Goal: Task Accomplishment & Management: Use online tool/utility

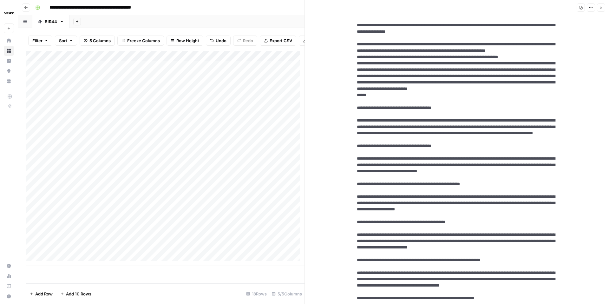
scroll to position [13, 0]
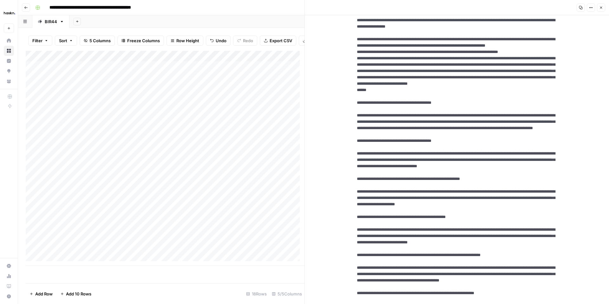
drag, startPoint x: 517, startPoint y: 168, endPoint x: 351, endPoint y: 139, distance: 168.9
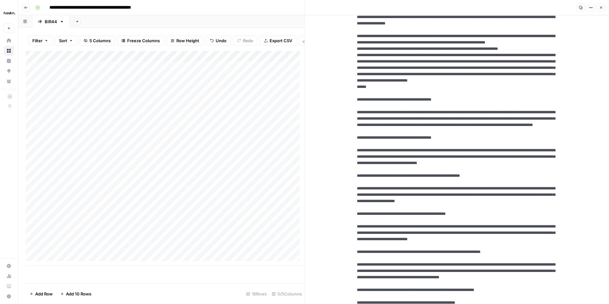
scroll to position [23, 0]
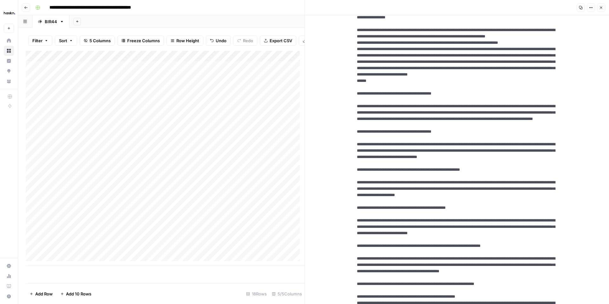
drag, startPoint x: 511, startPoint y: 200, endPoint x: 351, endPoint y: 181, distance: 161.1
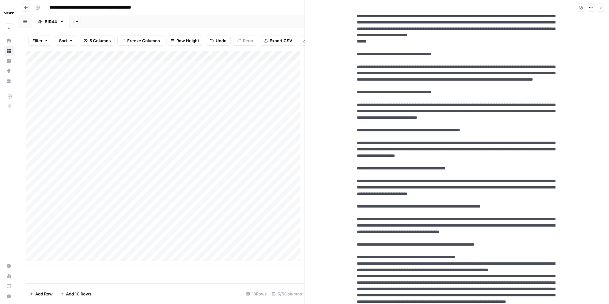
scroll to position [66, 0]
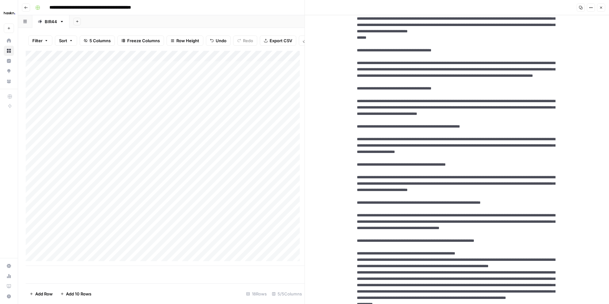
drag, startPoint x: 484, startPoint y: 203, endPoint x: 346, endPoint y: 185, distance: 138.9
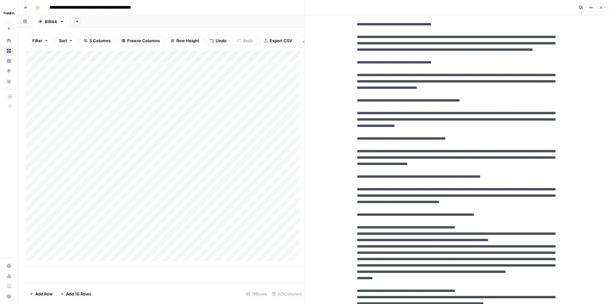
scroll to position [119, 0]
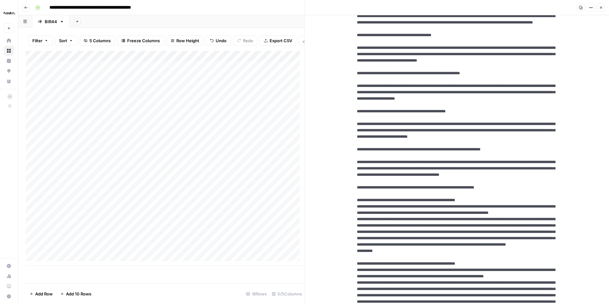
drag, startPoint x: 468, startPoint y: 196, endPoint x: 351, endPoint y: 175, distance: 119.0
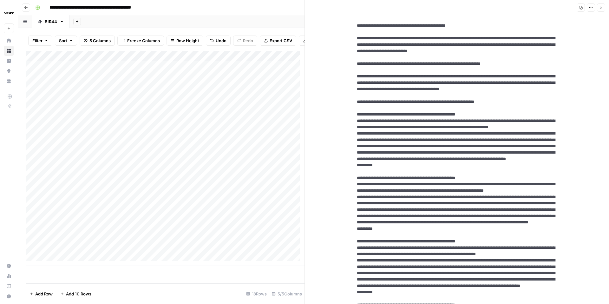
scroll to position [213, 0]
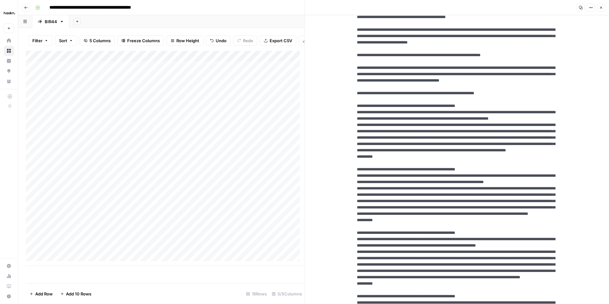
drag, startPoint x: 509, startPoint y: 144, endPoint x: 351, endPoint y: 124, distance: 159.6
click at [352, 124] on textarea at bounding box center [457, 226] width 211 height 829
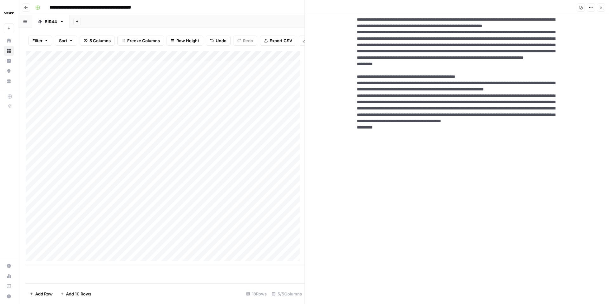
scroll to position [572, 0]
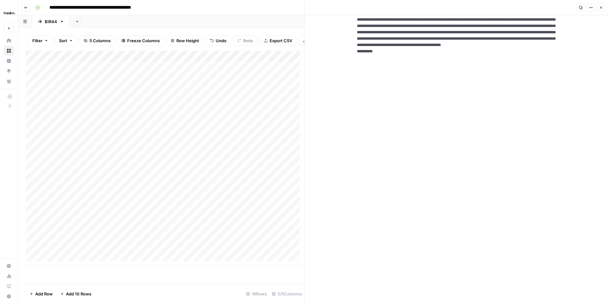
drag, startPoint x: 355, startPoint y: 116, endPoint x: 425, endPoint y: 256, distance: 156.6
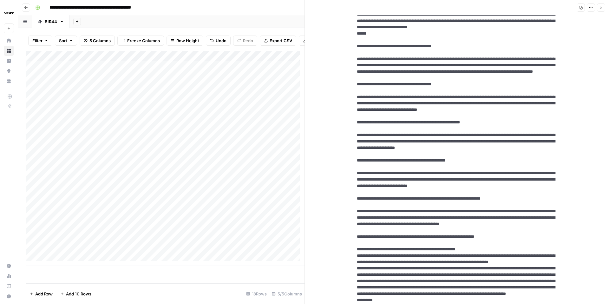
scroll to position [0, 0]
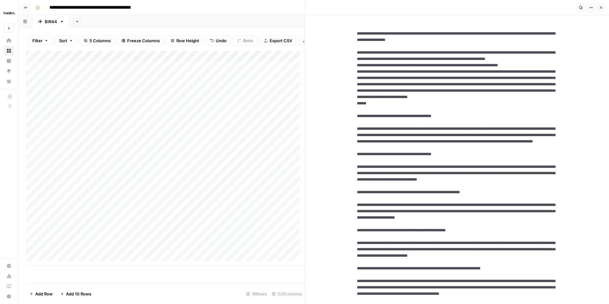
drag, startPoint x: 397, startPoint y: 131, endPoint x: 351, endPoint y: 53, distance: 90.5
drag, startPoint x: 523, startPoint y: 40, endPoint x: 354, endPoint y: 32, distance: 168.9
click at [602, 9] on icon "button" at bounding box center [601, 8] width 4 height 4
